Goal: Task Accomplishment & Management: Manage account settings

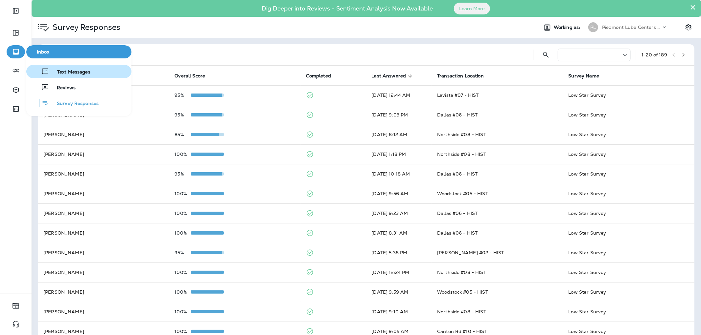
click at [60, 76] on button "Text Messages" at bounding box center [78, 71] width 105 height 13
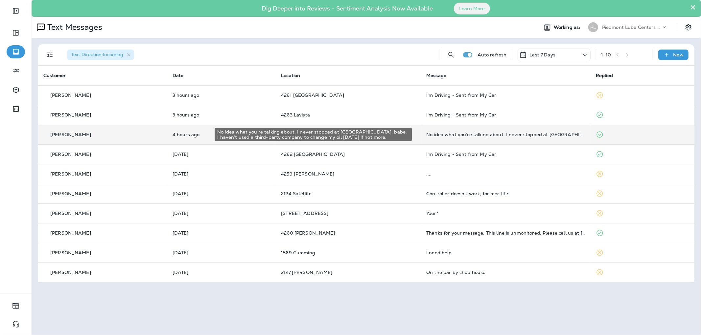
click at [534, 137] on div "No idea what you’re talking about. I never stopped at [GEOGRAPHIC_DATA], babe. …" at bounding box center [505, 134] width 159 height 5
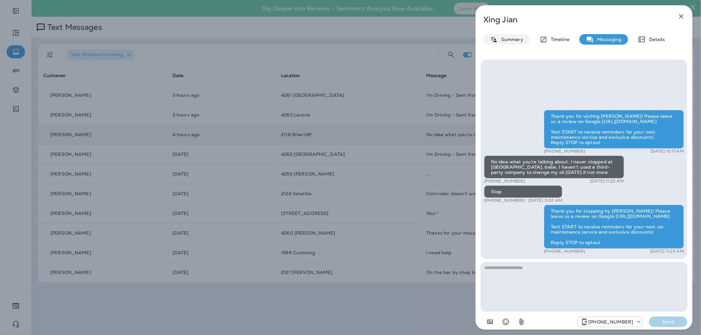
click at [504, 41] on p "Summary" at bounding box center [510, 39] width 25 height 5
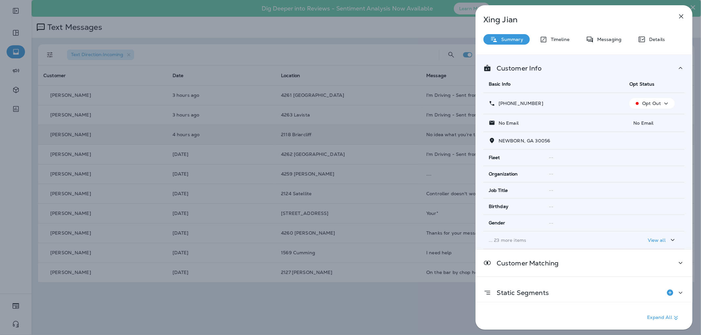
scroll to position [34, 0]
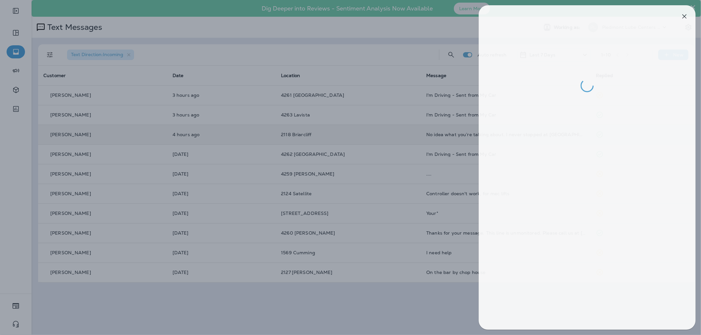
click at [444, 124] on div at bounding box center [353, 167] width 701 height 335
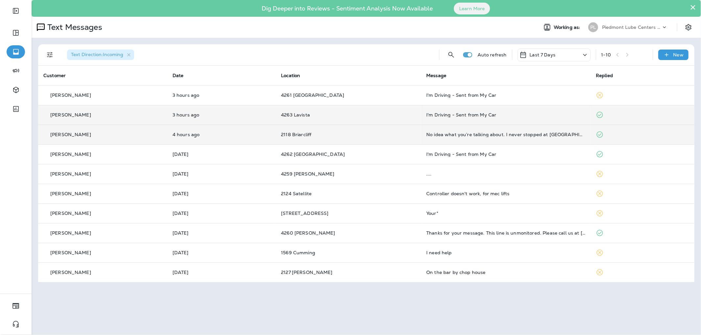
click at [492, 114] on div "I'm Driving - Sent from My Car" at bounding box center [505, 114] width 159 height 5
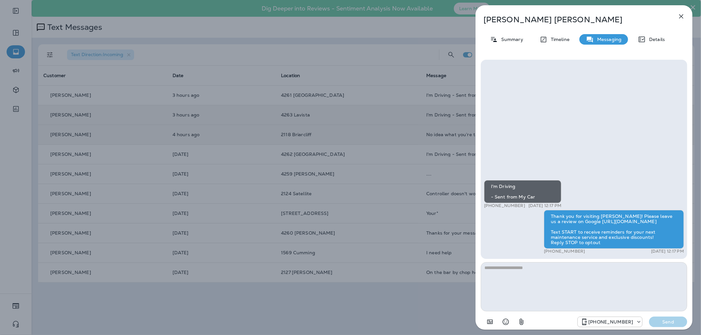
click at [395, 109] on div "[PERSON_NAME] Summary Timeline Messaging Details I'm Driving - Sent from My Car…" at bounding box center [350, 167] width 701 height 335
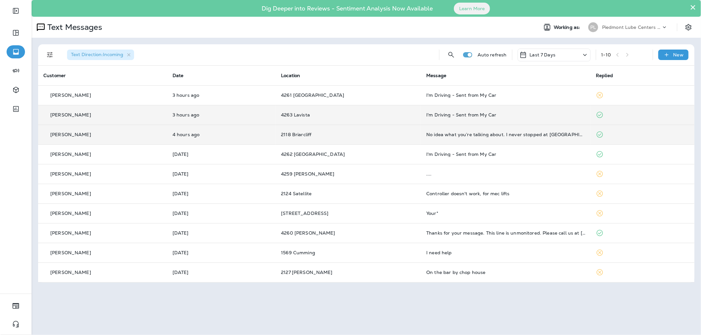
click at [447, 94] on div at bounding box center [350, 167] width 701 height 335
click at [447, 94] on div "I'm Driving - Sent from My Car" at bounding box center [505, 95] width 159 height 5
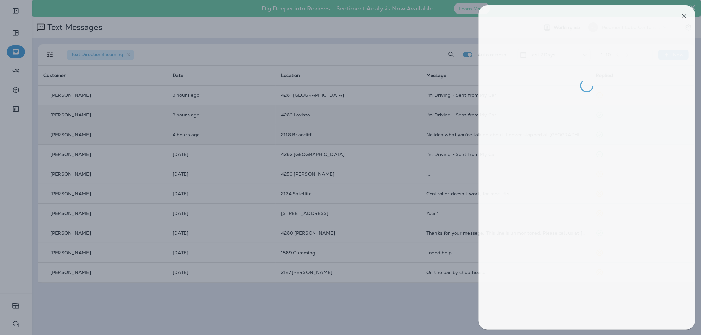
click at [421, 150] on div at bounding box center [353, 167] width 701 height 335
